Goal: Browse casually: Explore the website without a specific task or goal

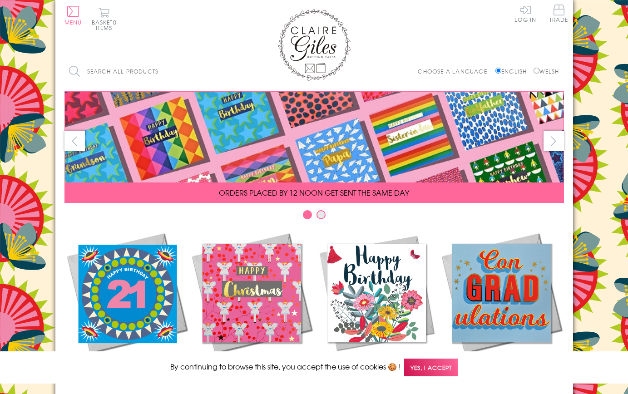
scroll to position [390, 0]
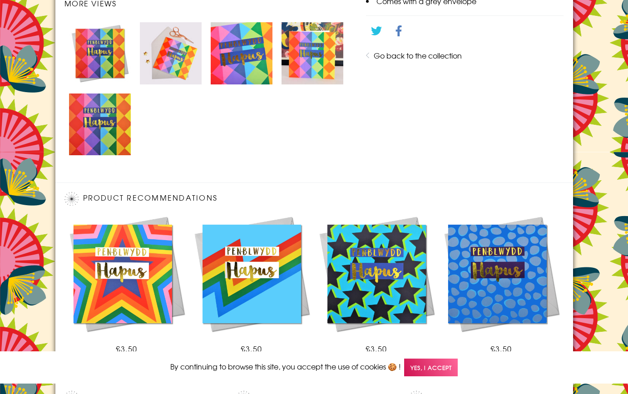
scroll to position [614, 0]
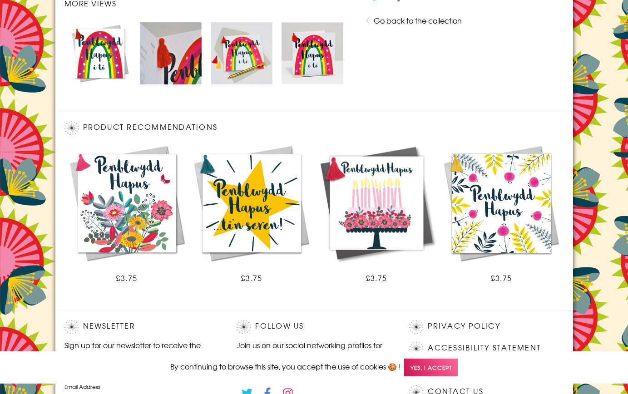
scroll to position [543, 0]
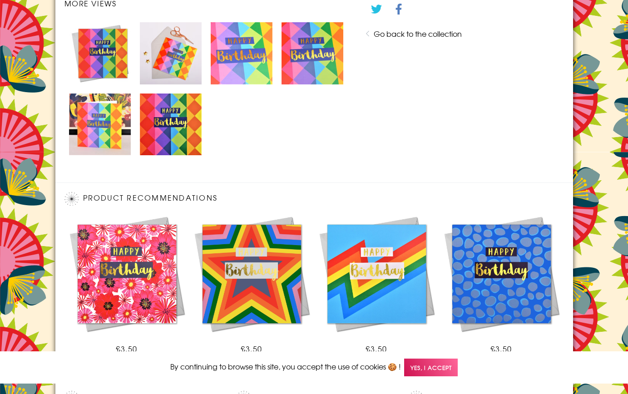
scroll to position [614, 0]
